Goal: Check status: Check status

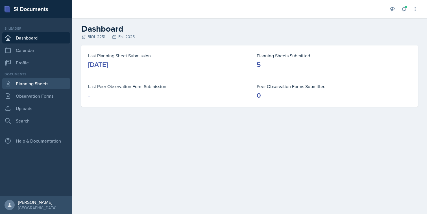
click at [19, 79] on link "Planning Sheets" at bounding box center [36, 83] width 68 height 11
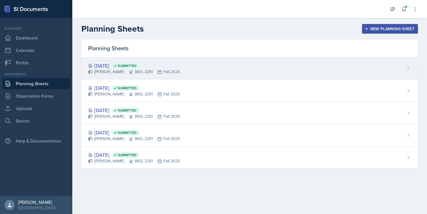
click at [176, 74] on div "[DATE] Submitted [PERSON_NAME] BIOL 2251 Fall 2025" at bounding box center [249, 68] width 337 height 22
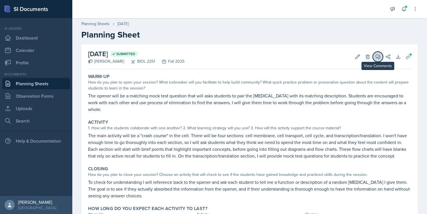
click at [376, 55] on icon at bounding box center [378, 57] width 4 height 4
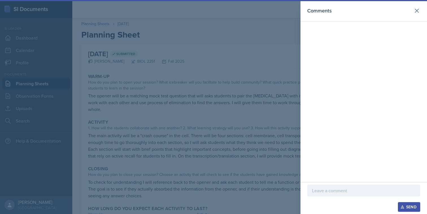
click at [272, 23] on div at bounding box center [213, 107] width 427 height 214
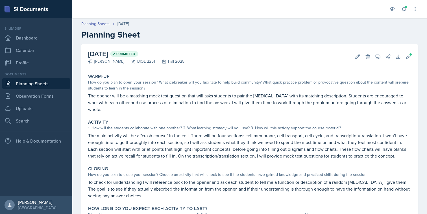
click at [42, 88] on link "Planning Sheets" at bounding box center [36, 83] width 68 height 11
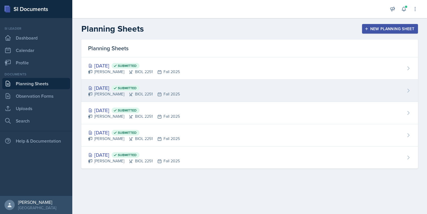
click at [137, 88] on span "Submitted" at bounding box center [127, 88] width 19 height 5
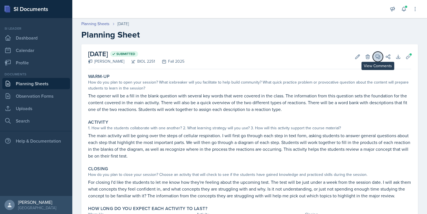
click at [376, 59] on icon at bounding box center [378, 57] width 6 height 6
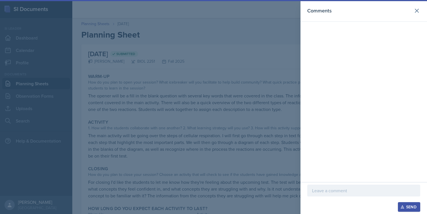
click at [242, 101] on div at bounding box center [213, 107] width 427 height 214
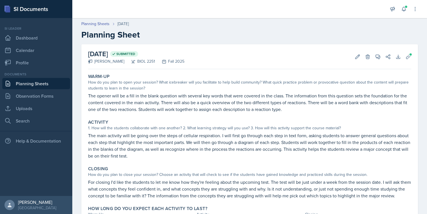
click at [29, 82] on link "Planning Sheets" at bounding box center [36, 83] width 68 height 11
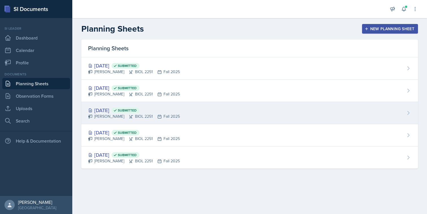
click at [129, 108] on div "[DATE] Submitted" at bounding box center [134, 111] width 92 height 8
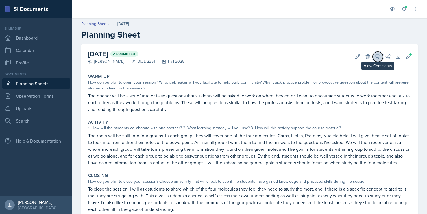
click at [376, 56] on icon at bounding box center [378, 57] width 4 height 4
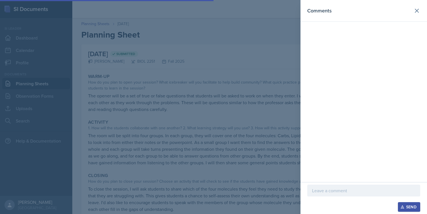
click at [260, 84] on div at bounding box center [213, 107] width 427 height 214
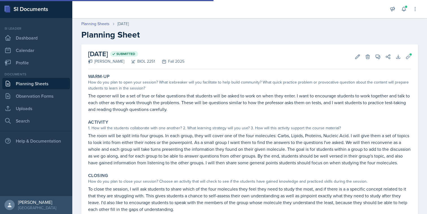
click at [57, 85] on link "Planning Sheets" at bounding box center [36, 83] width 68 height 11
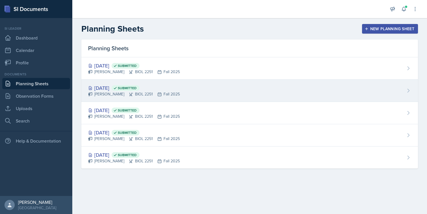
click at [137, 90] on span "Submitted" at bounding box center [127, 88] width 19 height 5
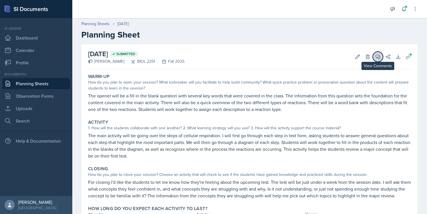
click at [380, 55] on span at bounding box center [380, 54] width 3 height 3
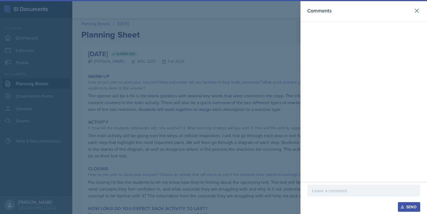
click at [282, 86] on div at bounding box center [213, 107] width 427 height 214
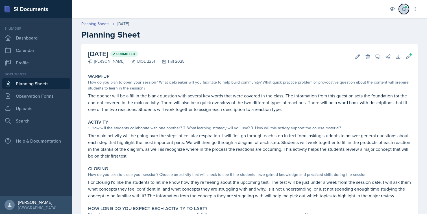
click at [404, 10] on icon at bounding box center [404, 9] width 6 height 6
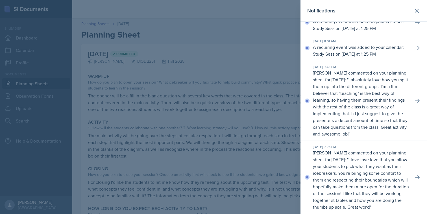
scroll to position [77, 0]
click at [293, 125] on div at bounding box center [213, 107] width 427 height 214
